Goal: Obtain resource: Obtain resource

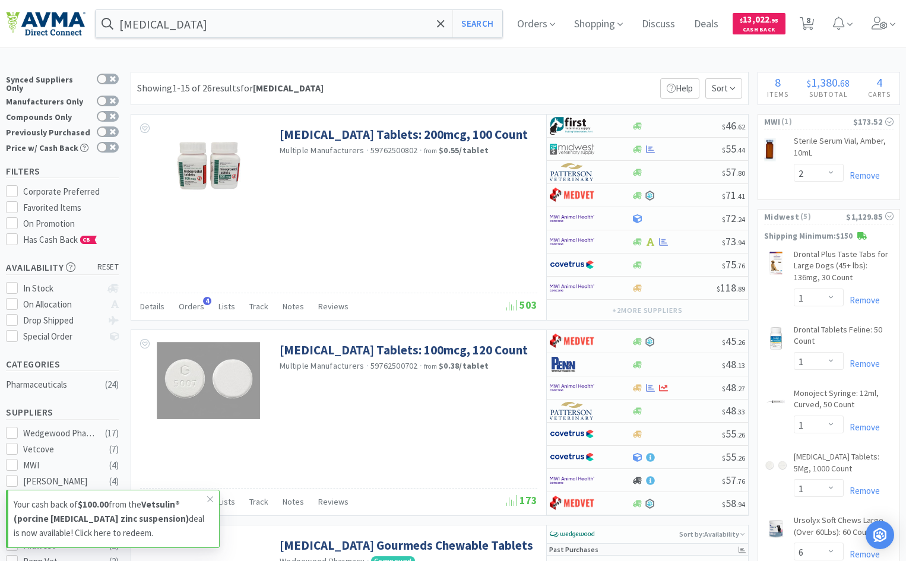
select select "2"
select select "1"
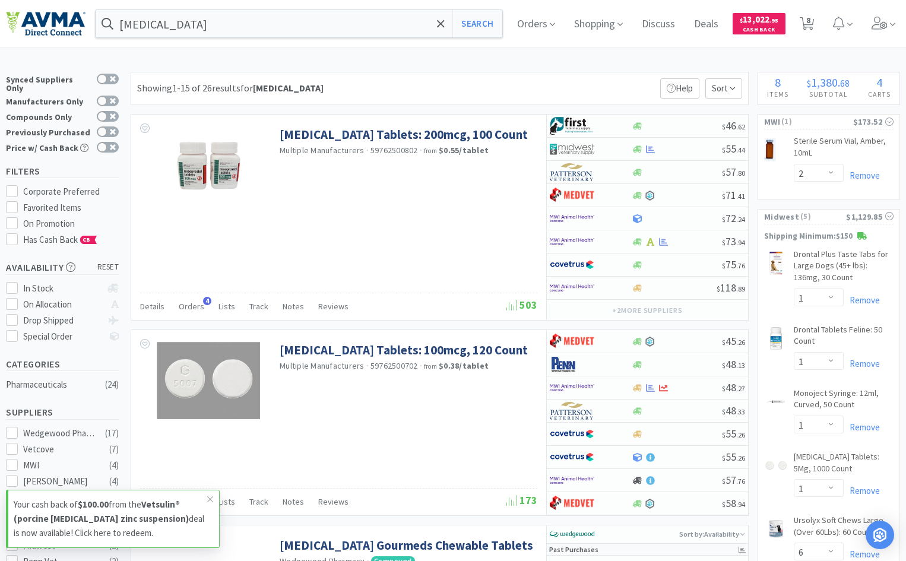
select select "6"
select select "1"
select select "6"
click at [773, 29] on span "Cash Back" at bounding box center [759, 31] width 39 height 8
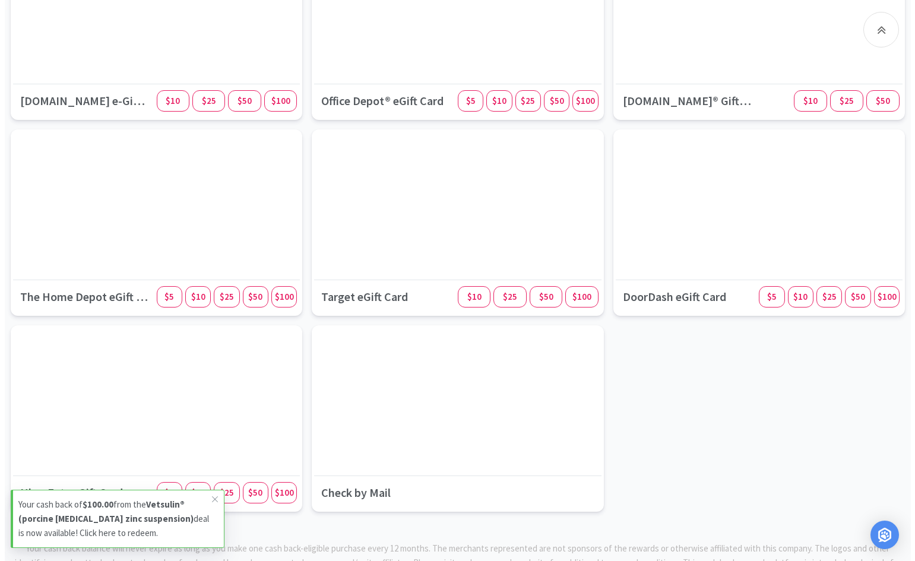
scroll to position [1285, 0]
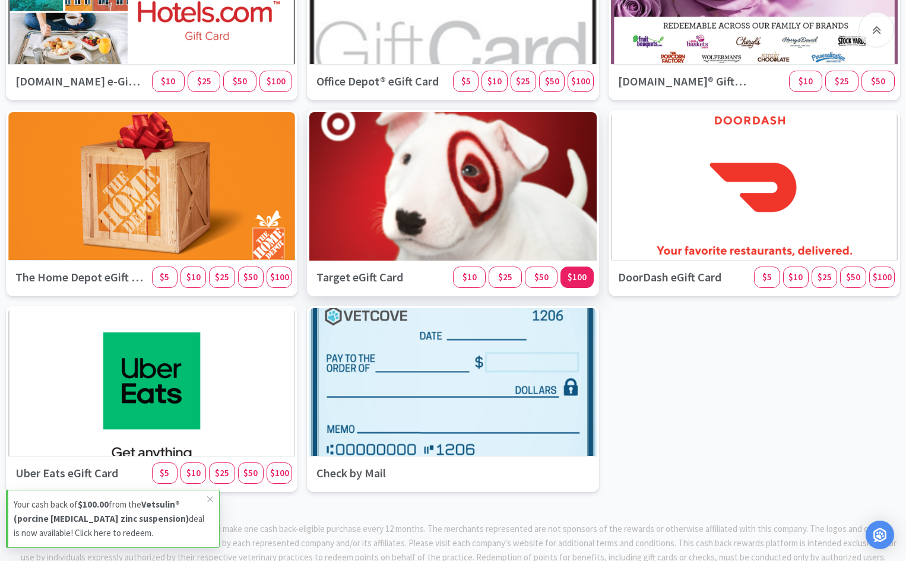
click at [581, 278] on span "$100" at bounding box center [576, 276] width 19 height 11
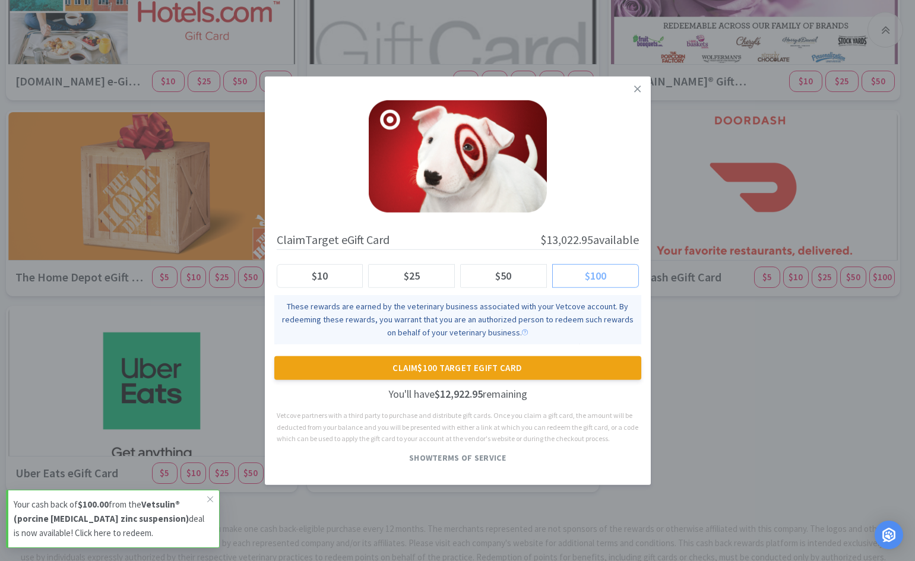
click at [617, 275] on label "$100" at bounding box center [596, 276] width 86 height 24
click at [562, 279] on input "$100" at bounding box center [562, 279] width 0 height 0
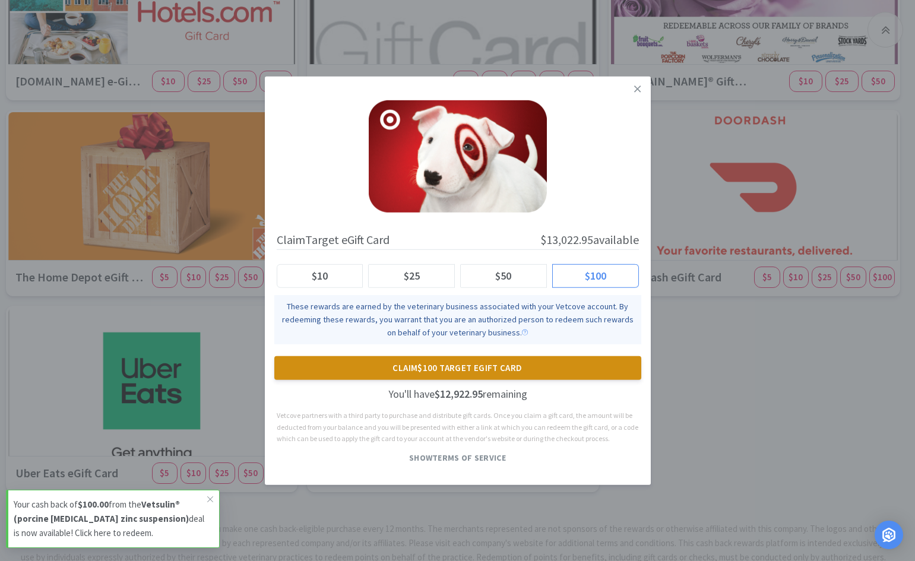
click at [481, 369] on button "Claim $100 Target eGift Card" at bounding box center [457, 368] width 367 height 24
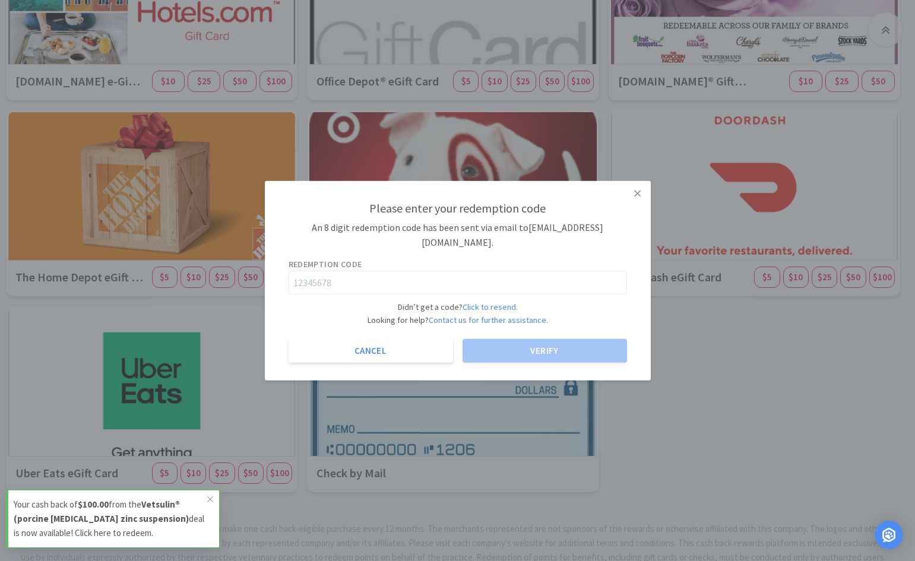
click at [431, 261] on span "Redemption code" at bounding box center [457, 264] width 338 height 13
click at [416, 273] on input "text" at bounding box center [457, 283] width 338 height 24
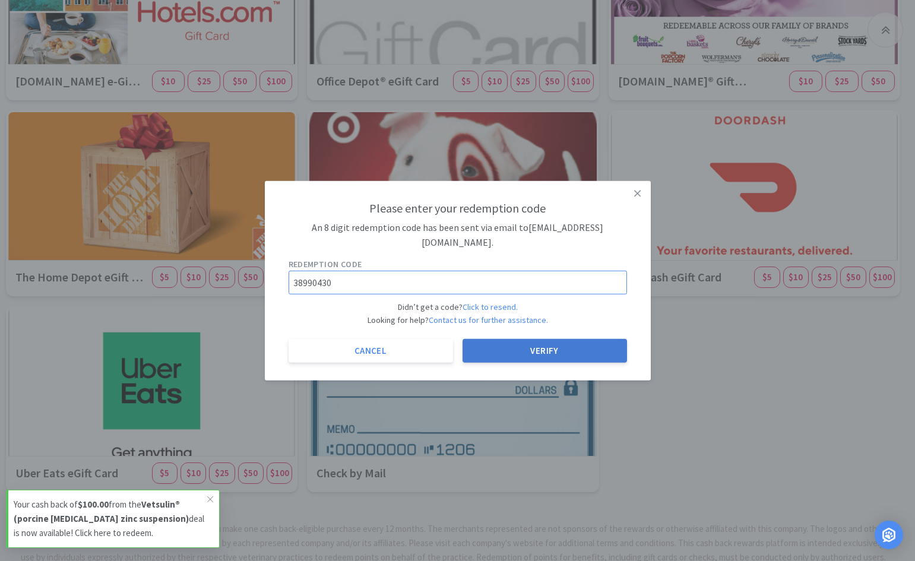
type input "38990430"
click at [564, 341] on button "Verify" at bounding box center [544, 351] width 164 height 24
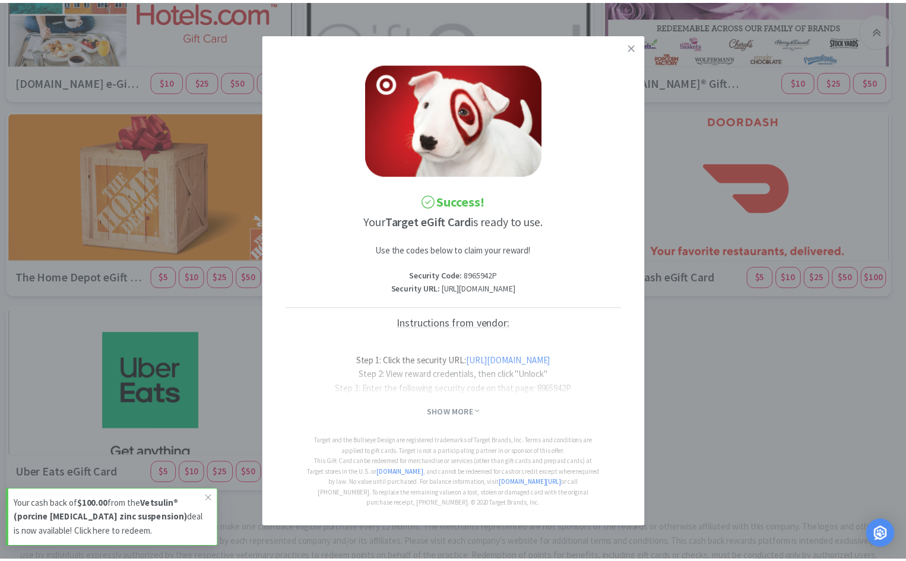
scroll to position [11, 0]
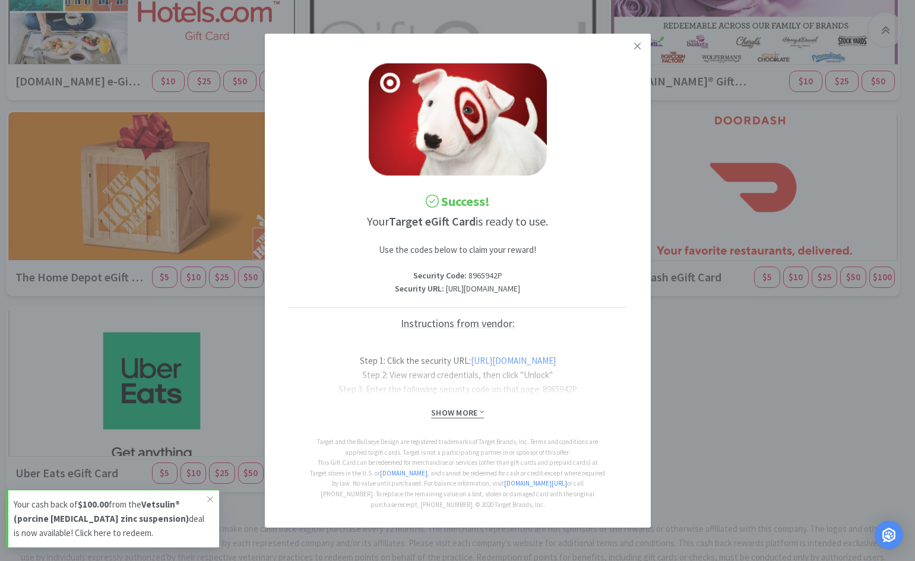
click at [455, 408] on span "Show More" at bounding box center [457, 412] width 53 height 11
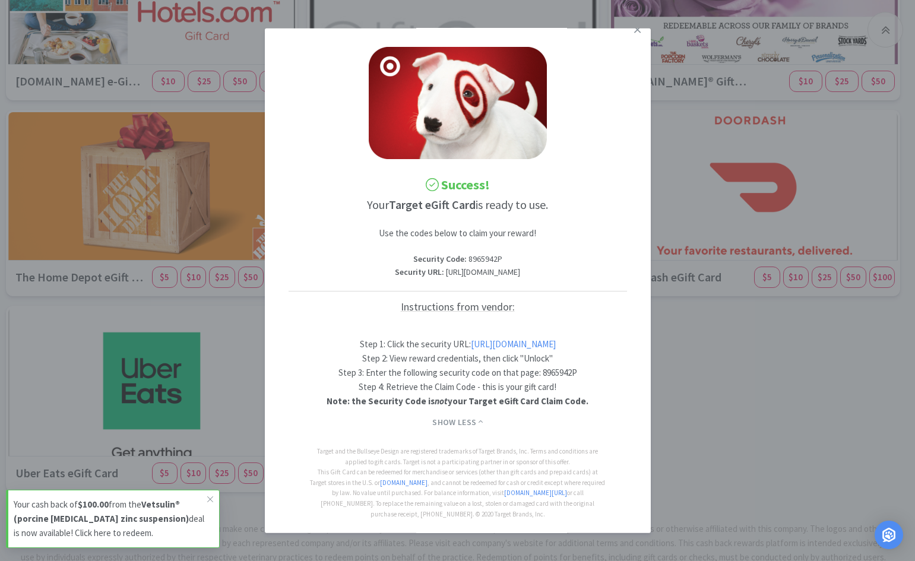
click at [471, 349] on link "[URL][DOMAIN_NAME]" at bounding box center [513, 343] width 85 height 11
click at [633, 34] on link at bounding box center [637, 30] width 21 height 26
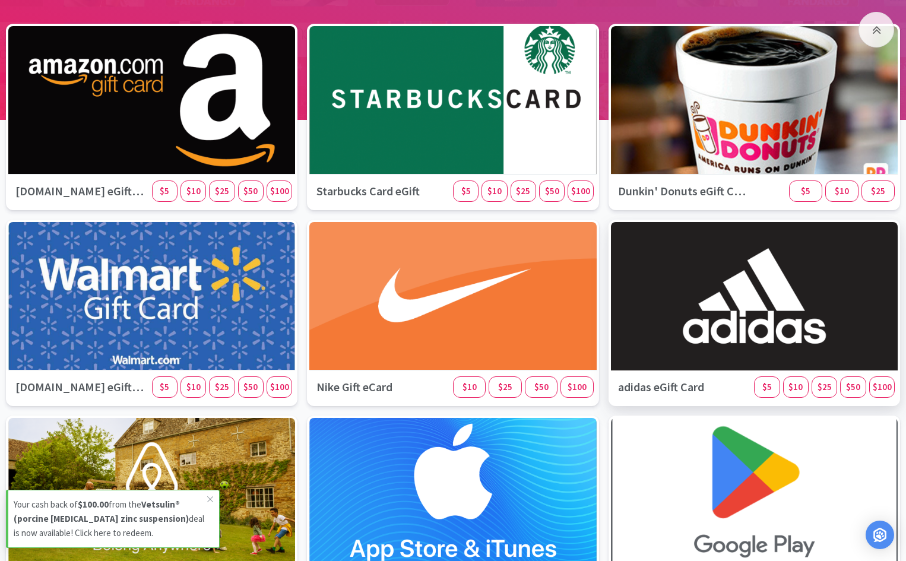
scroll to position [217, 0]
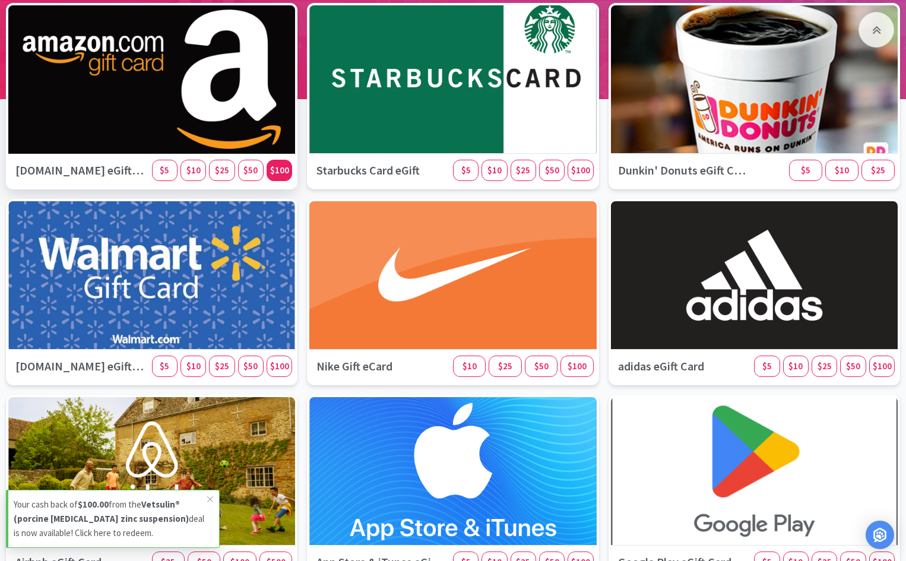
click at [286, 175] on span "$100" at bounding box center [279, 169] width 19 height 11
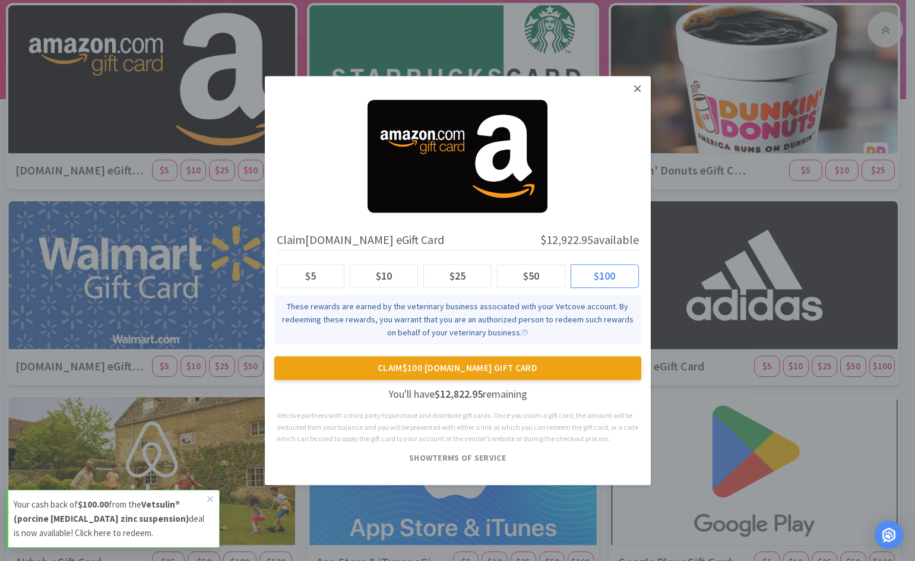
click at [640, 87] on icon at bounding box center [637, 88] width 7 height 11
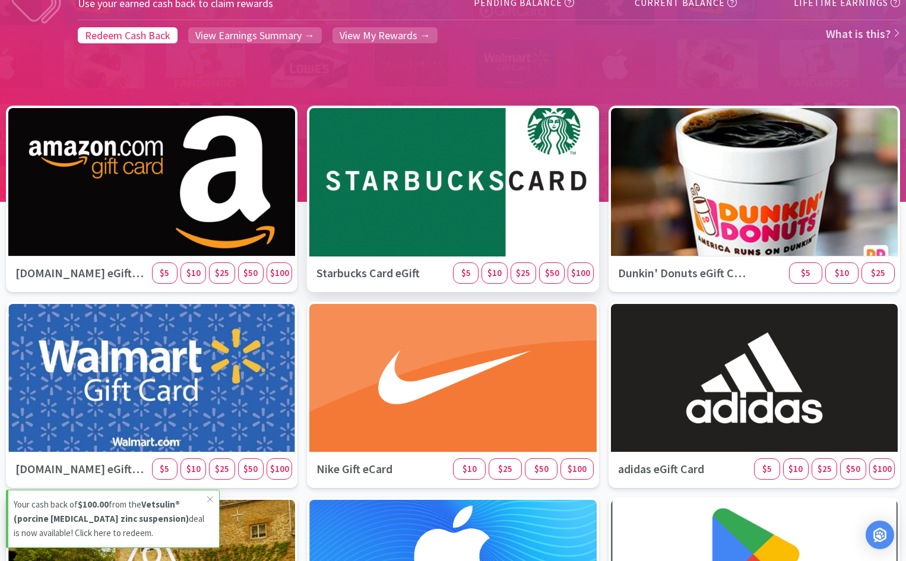
scroll to position [0, 0]
